Goal: Information Seeking & Learning: Learn about a topic

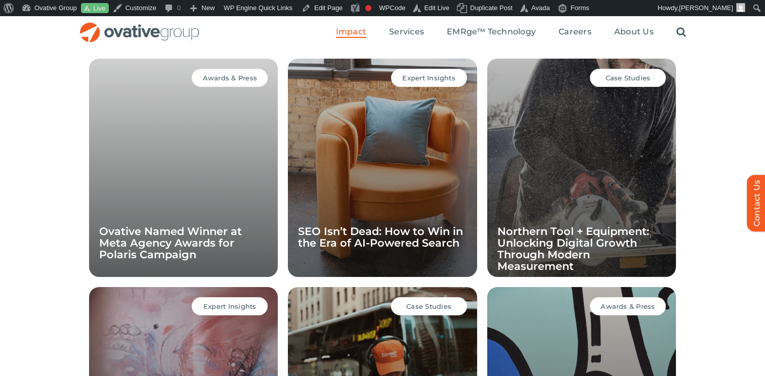
scroll to position [736, 0]
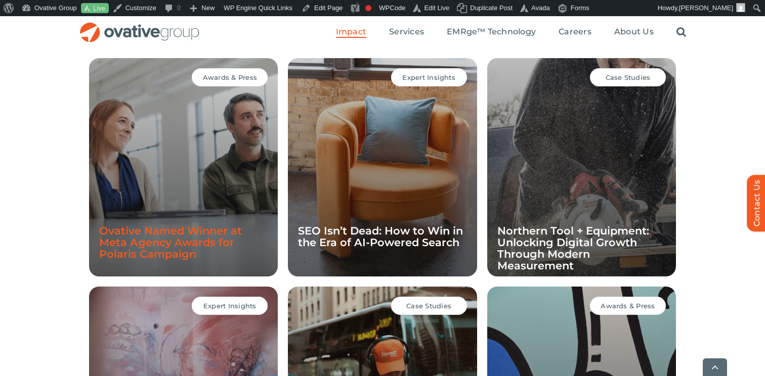
click at [189, 235] on link "Ovative Named Winner at Meta Agency Awards for Polaris Campaign" at bounding box center [170, 243] width 143 height 36
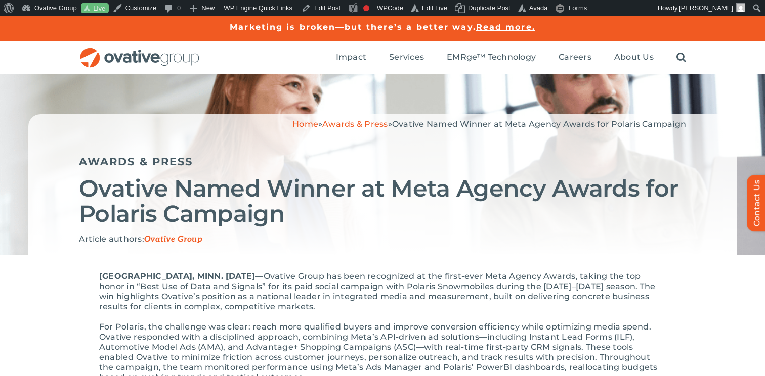
click at [455, 272] on p "MINNEAPOLIS, MINN. September 25th, 2025 — Ovative Group has been recognized at …" at bounding box center [382, 292] width 566 height 40
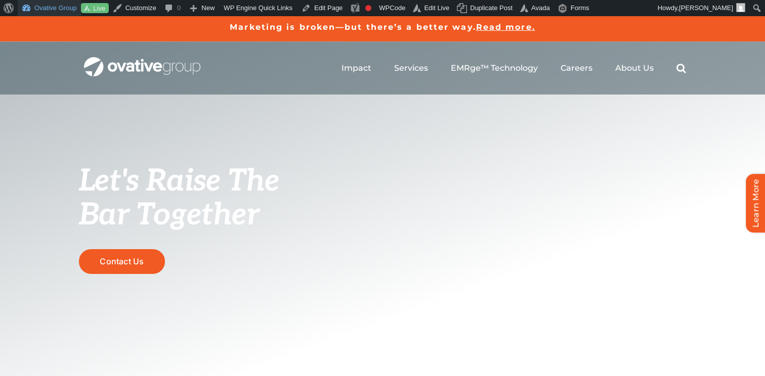
click at [39, 10] on link "Ovative Group" at bounding box center [49, 8] width 63 height 16
